Goal: Navigation & Orientation: Find specific page/section

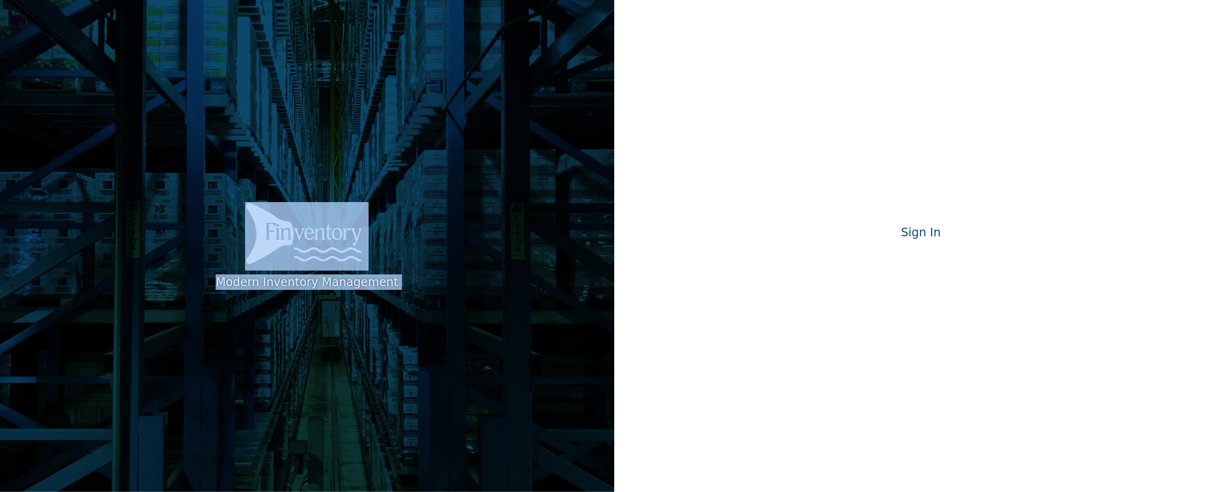
drag, startPoint x: 579, startPoint y: 94, endPoint x: 855, endPoint y: 72, distance: 276.3
click at [855, 72] on div "Modern Inventory Management Modern Inventory Management Sign In Signing in…" at bounding box center [614, 246] width 1228 height 492
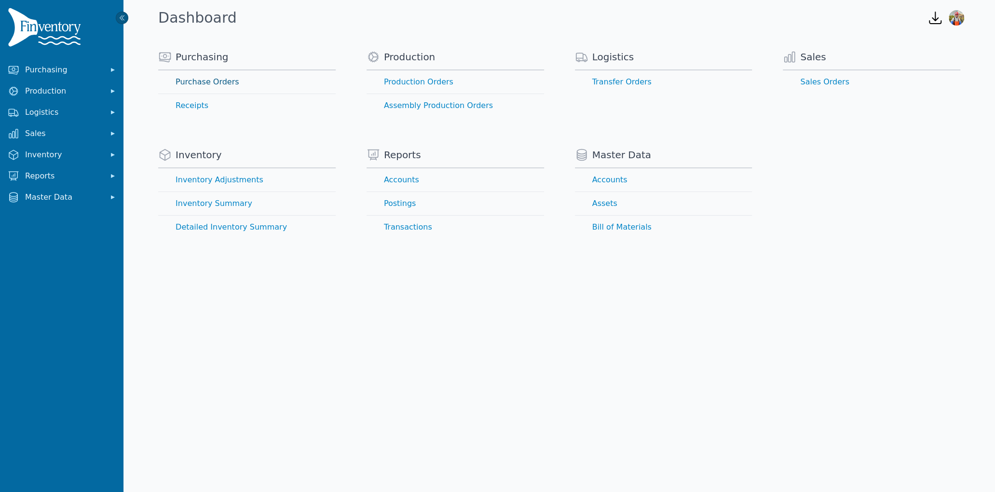
click at [201, 82] on link "Purchase Orders" at bounding box center [247, 81] width 178 height 23
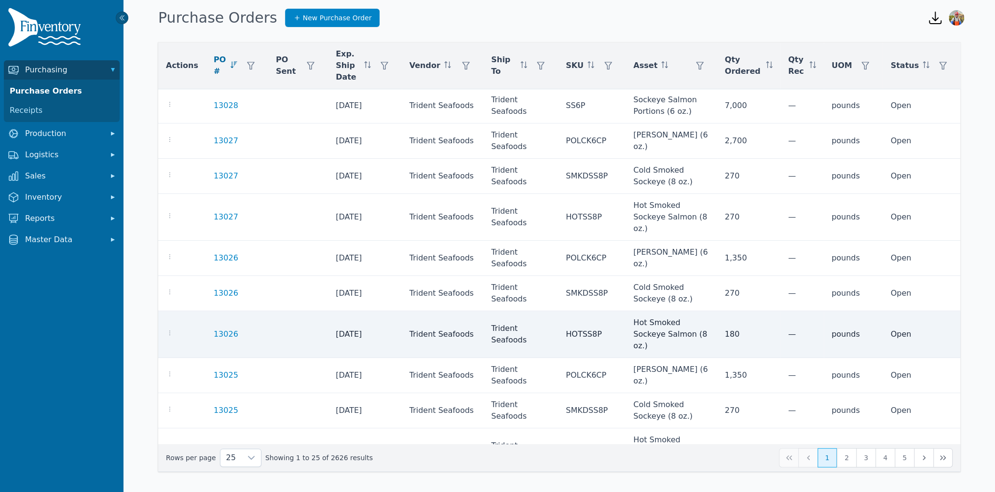
scroll to position [487, 0]
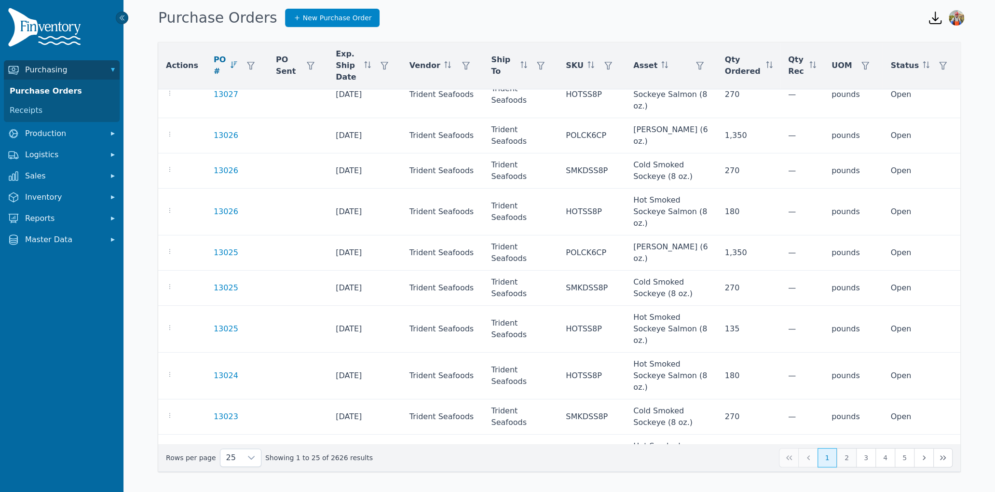
click at [842, 455] on button "2" at bounding box center [846, 457] width 19 height 19
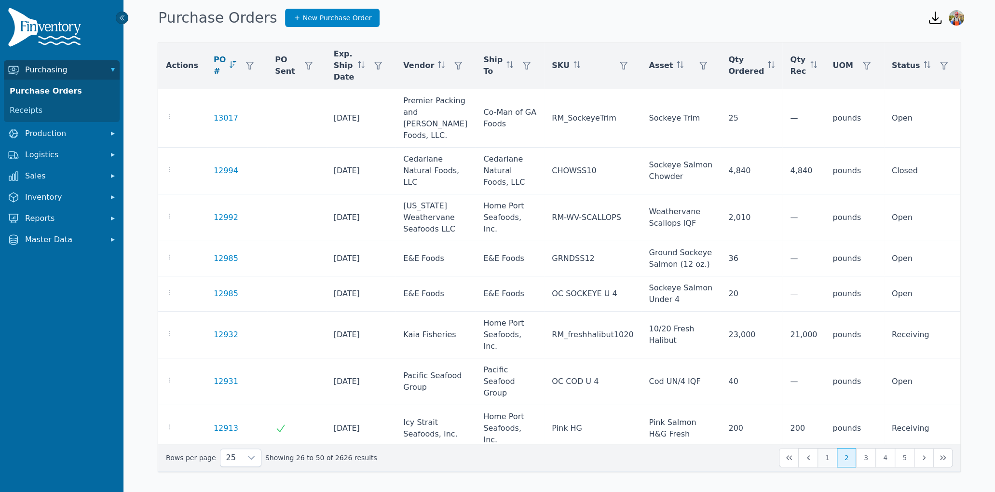
click at [828, 452] on button "1" at bounding box center [827, 457] width 19 height 19
